Goal: Transaction & Acquisition: Purchase product/service

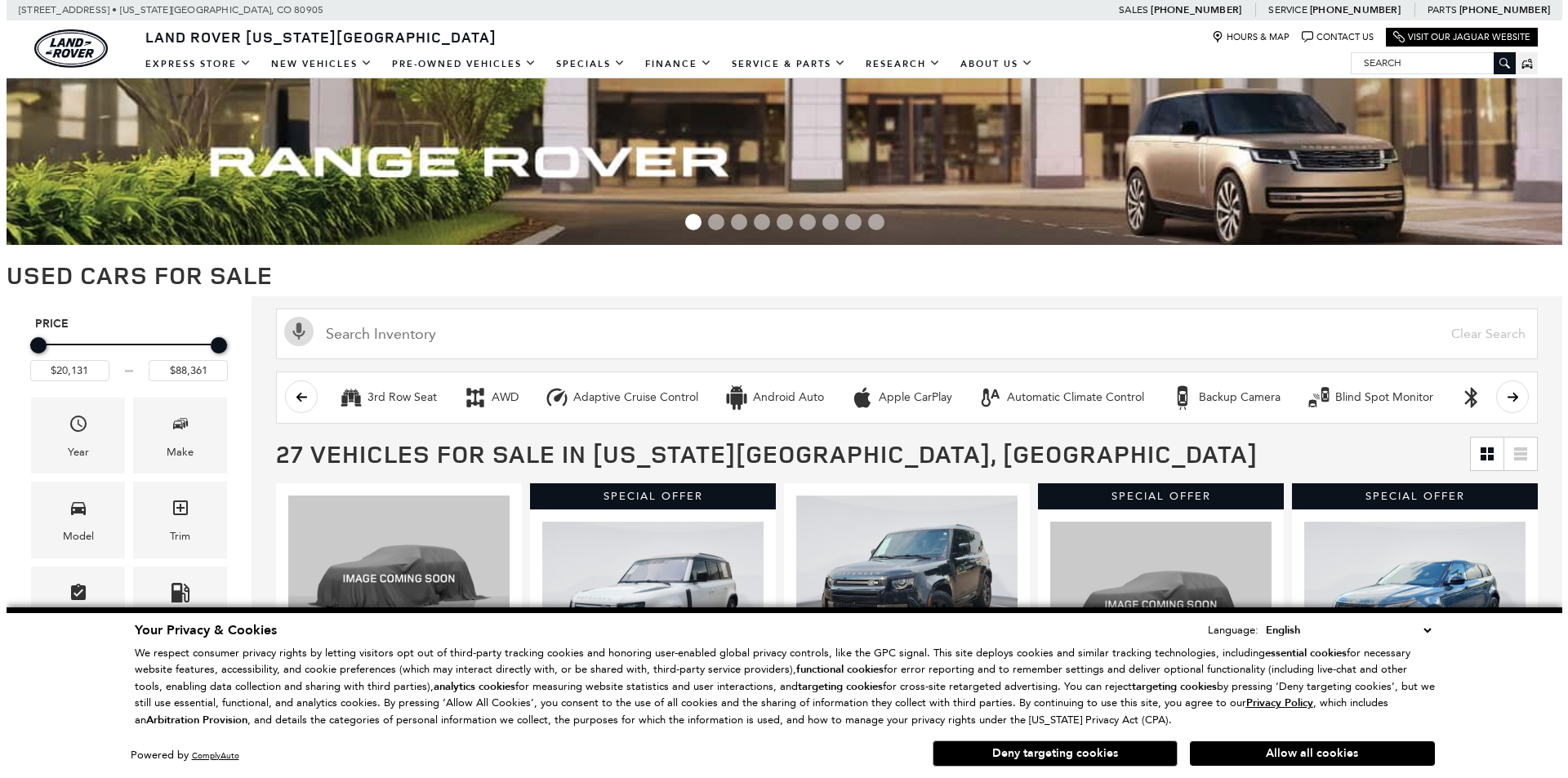
scroll to position [245, 0]
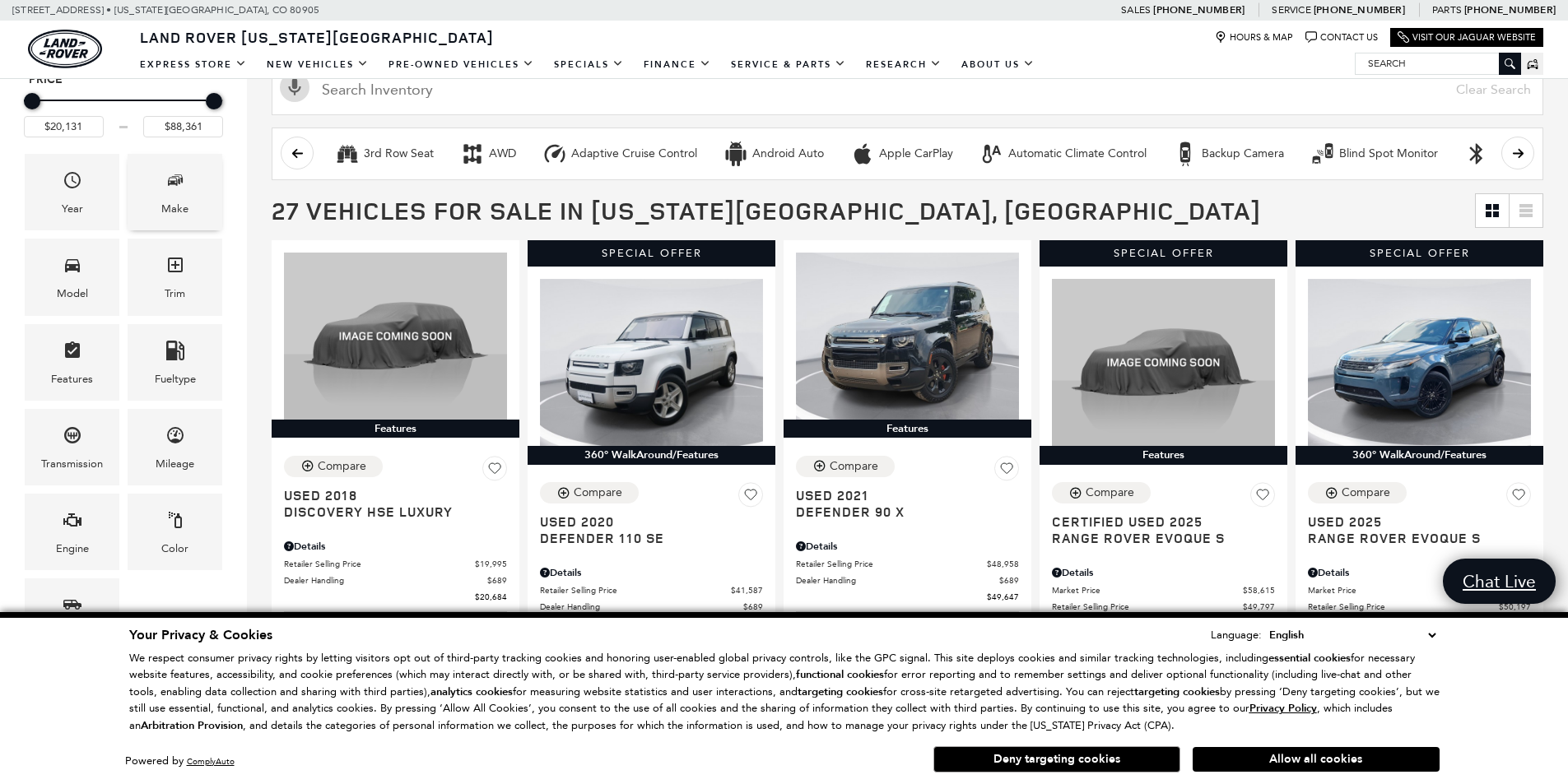
click at [175, 178] on icon "Make" at bounding box center [175, 180] width 20 height 20
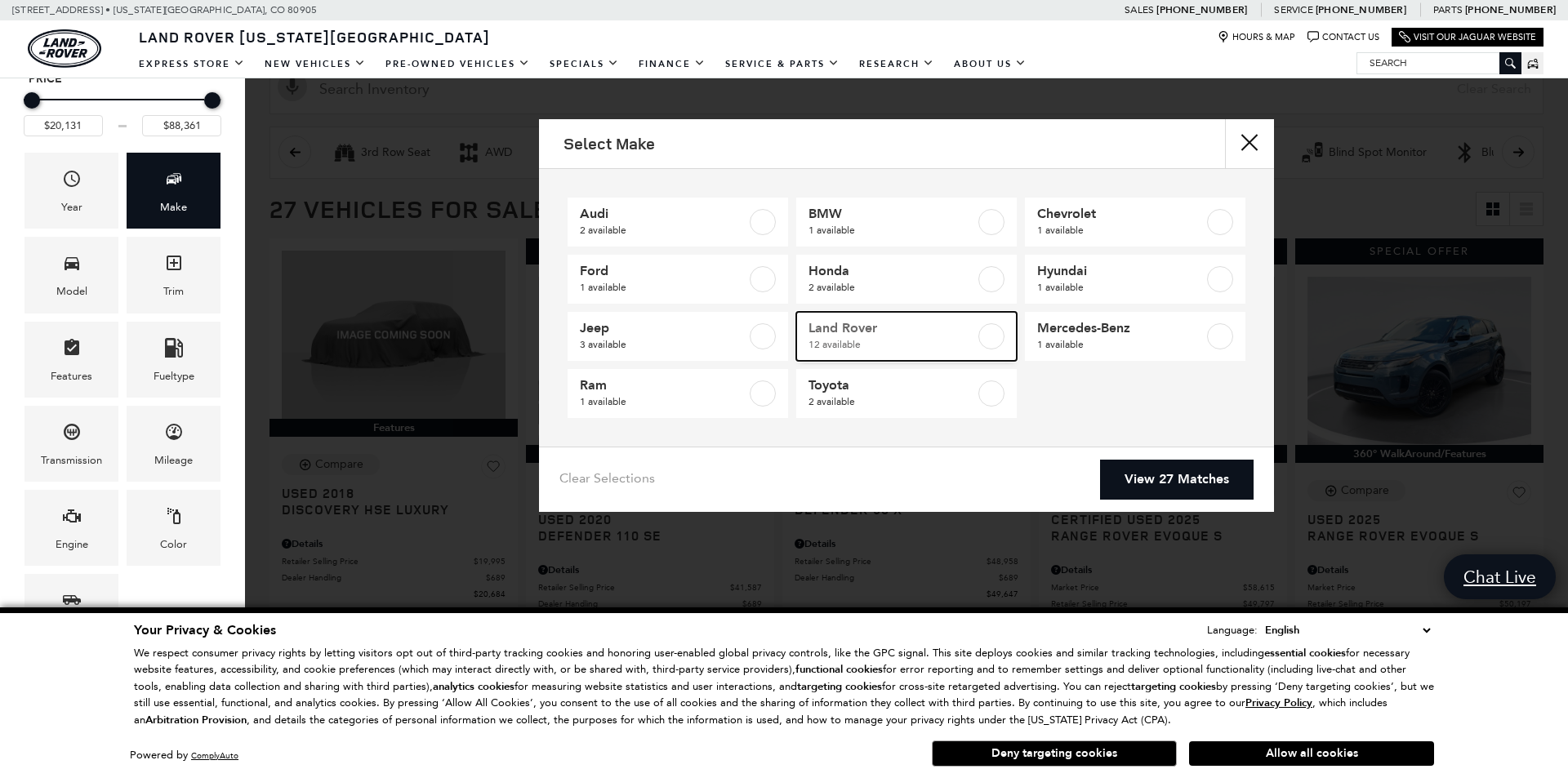
click at [843, 335] on span "Land Rover" at bounding box center [892, 328] width 166 height 17
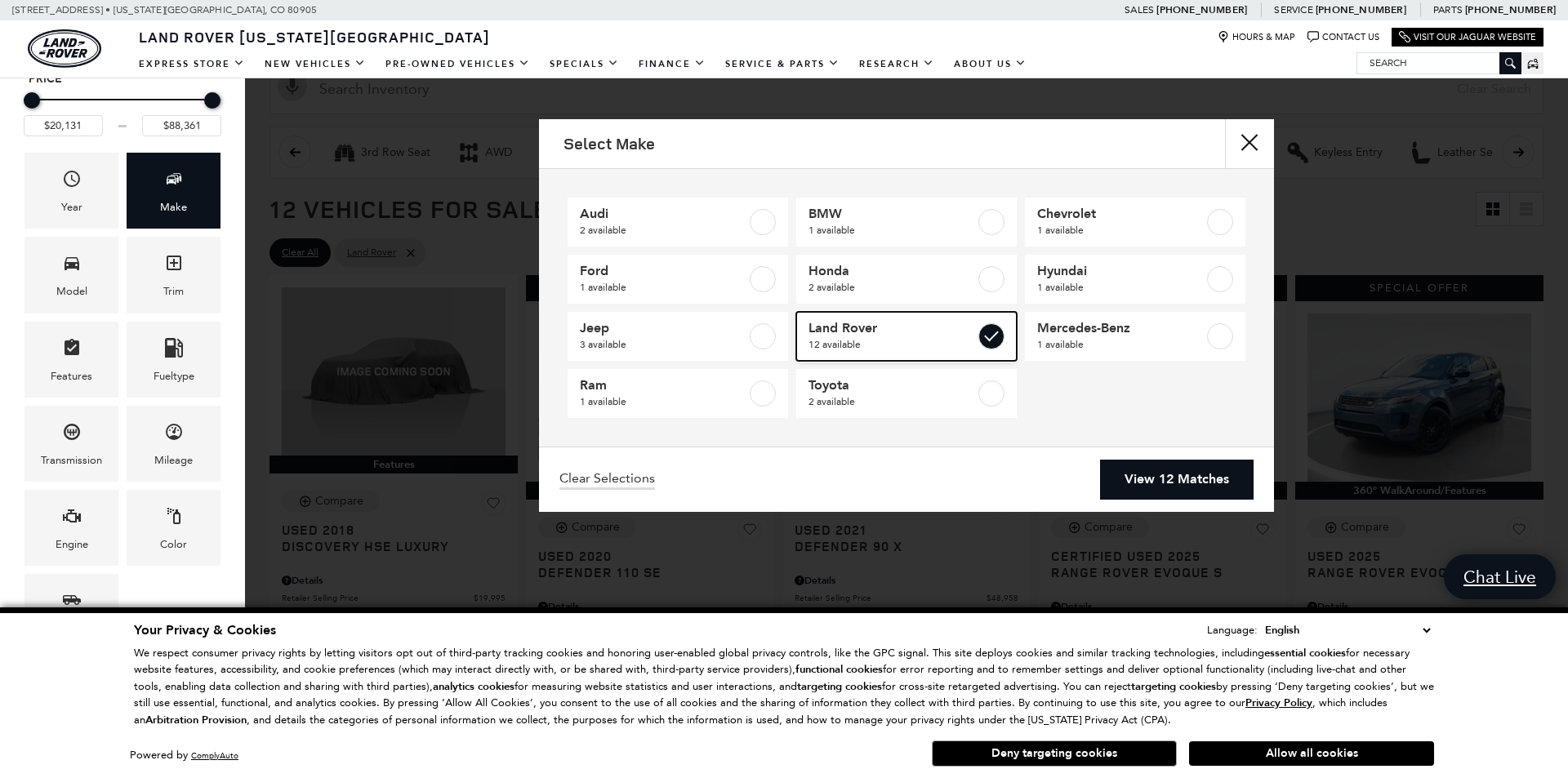
type input "$20,684"
checkbox input "true"
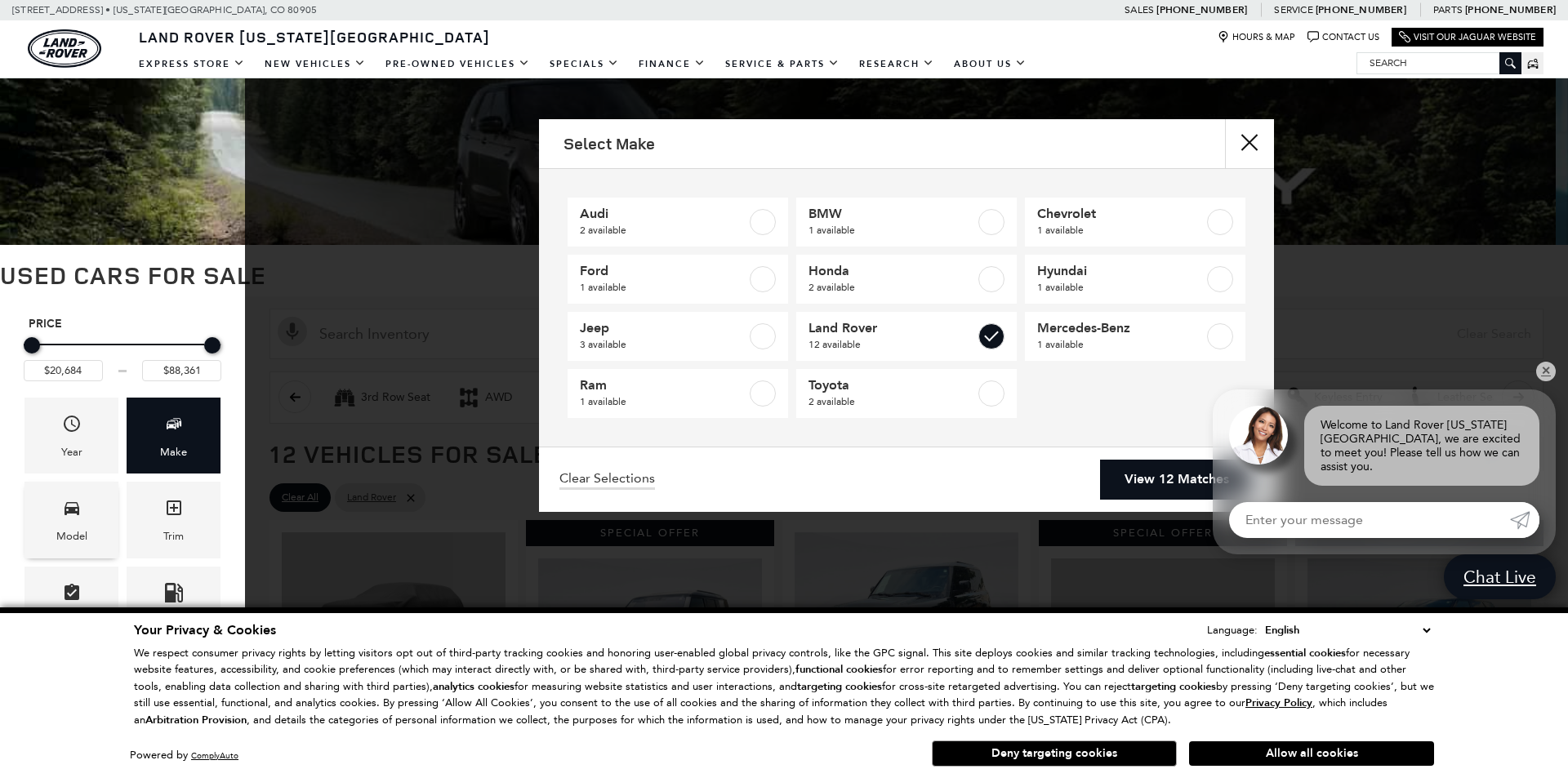
click at [71, 531] on div "Model" at bounding box center [71, 537] width 31 height 18
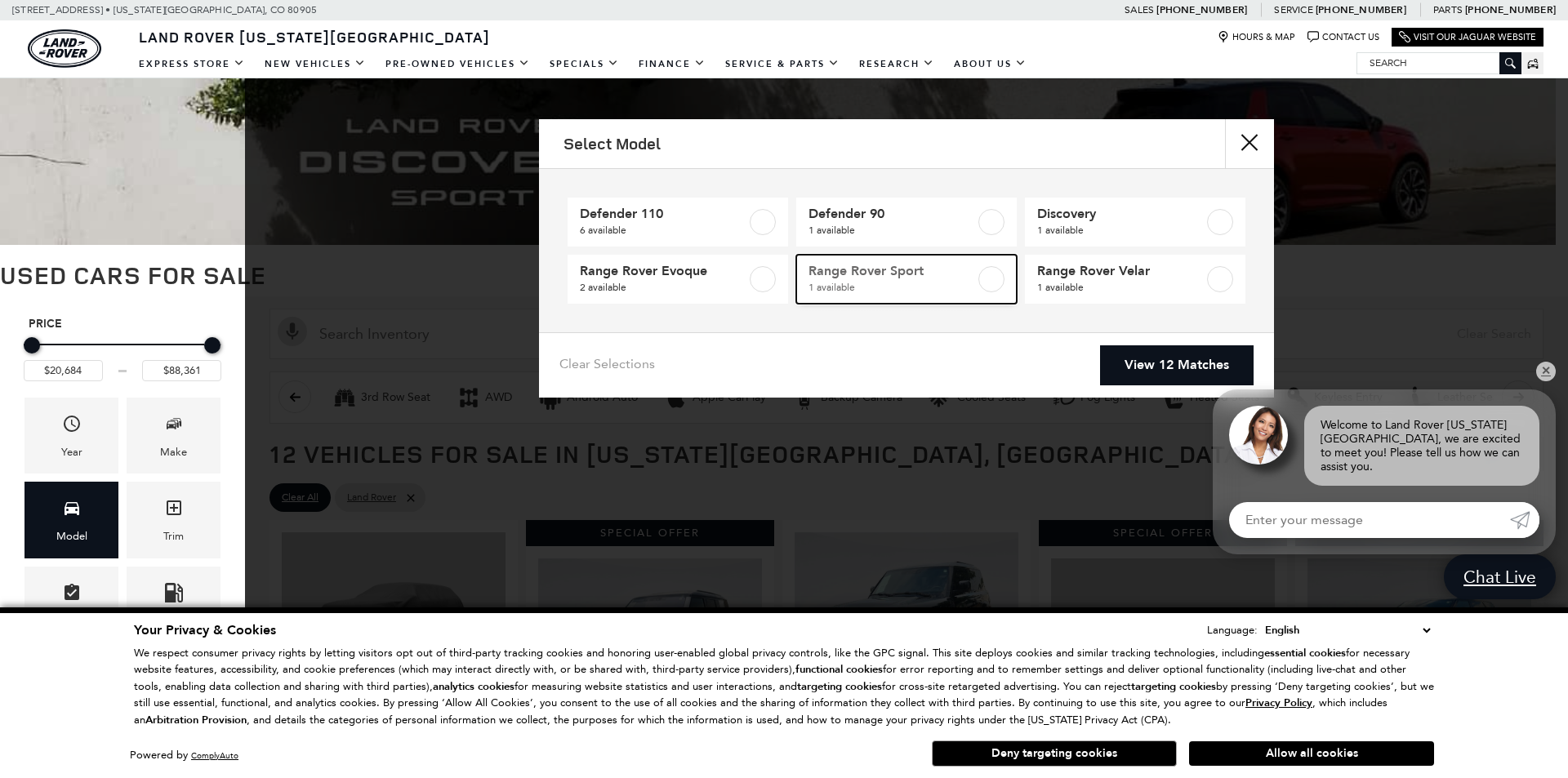
click at [851, 271] on span "Range Rover Sport" at bounding box center [892, 271] width 166 height 17
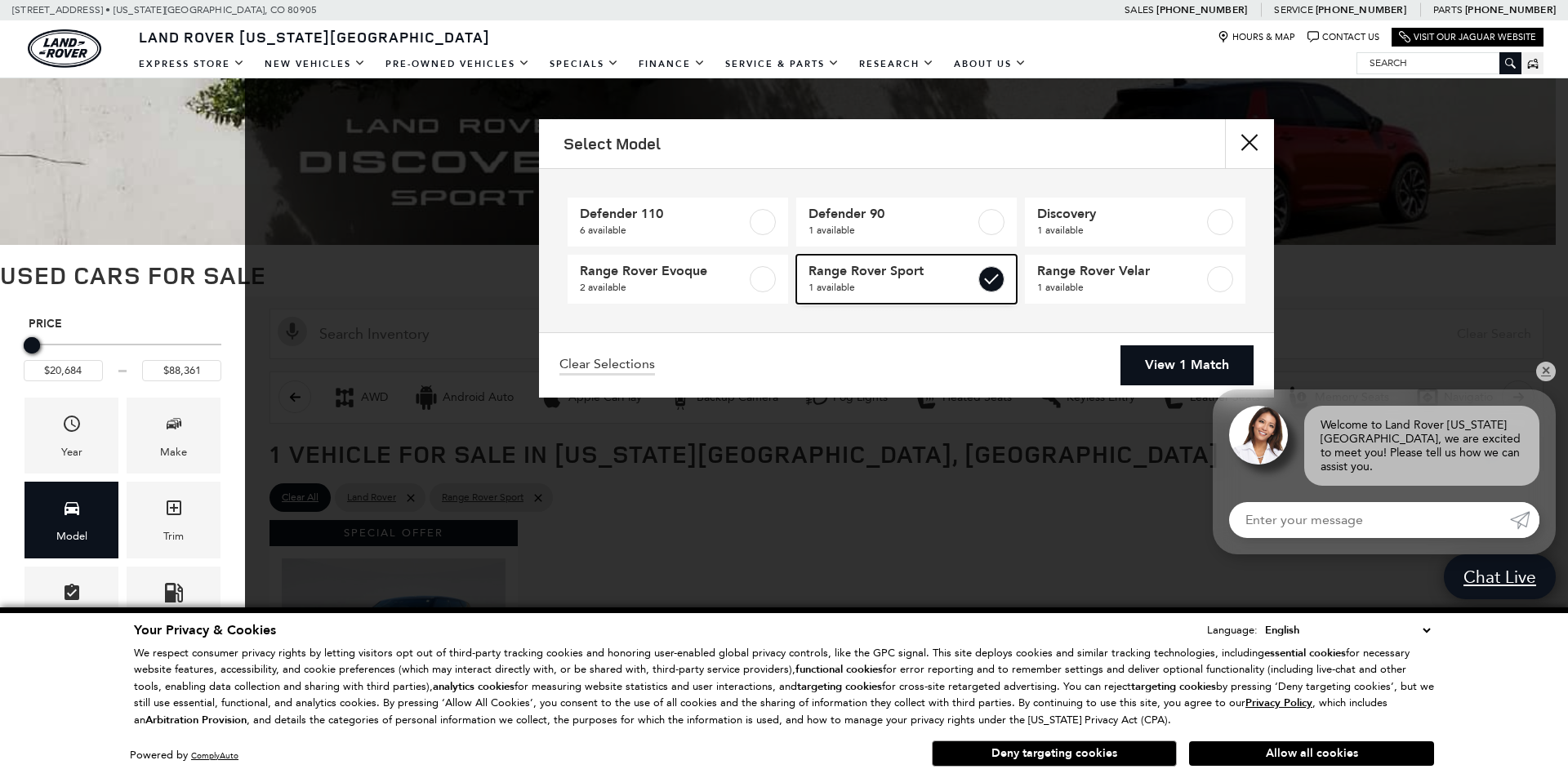
type input "$85,022"
checkbox input "true"
click at [1162, 359] on link "View 1 Match" at bounding box center [1186, 365] width 133 height 40
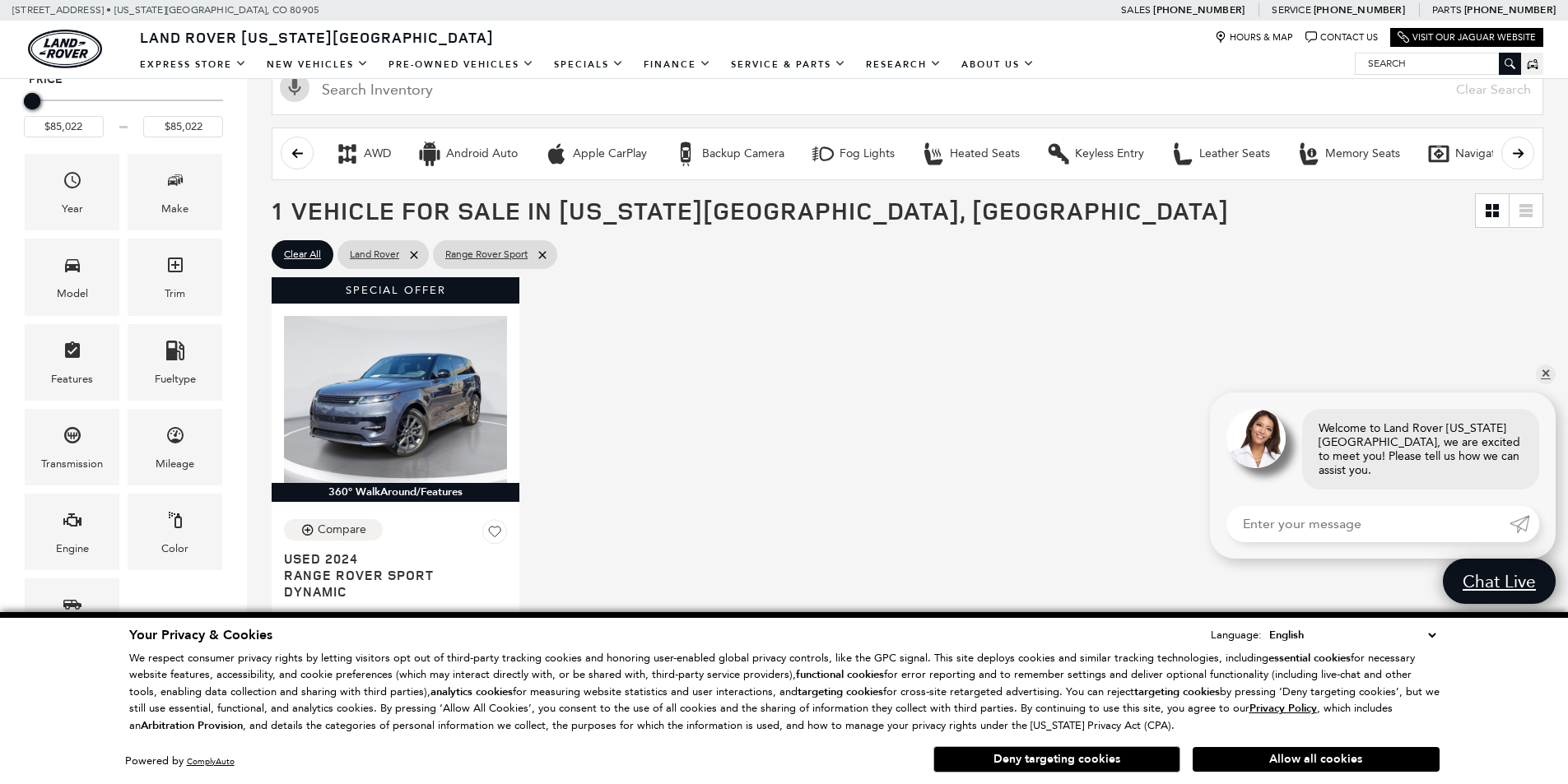
scroll to position [164, 0]
